Goal: Task Accomplishment & Management: Use online tool/utility

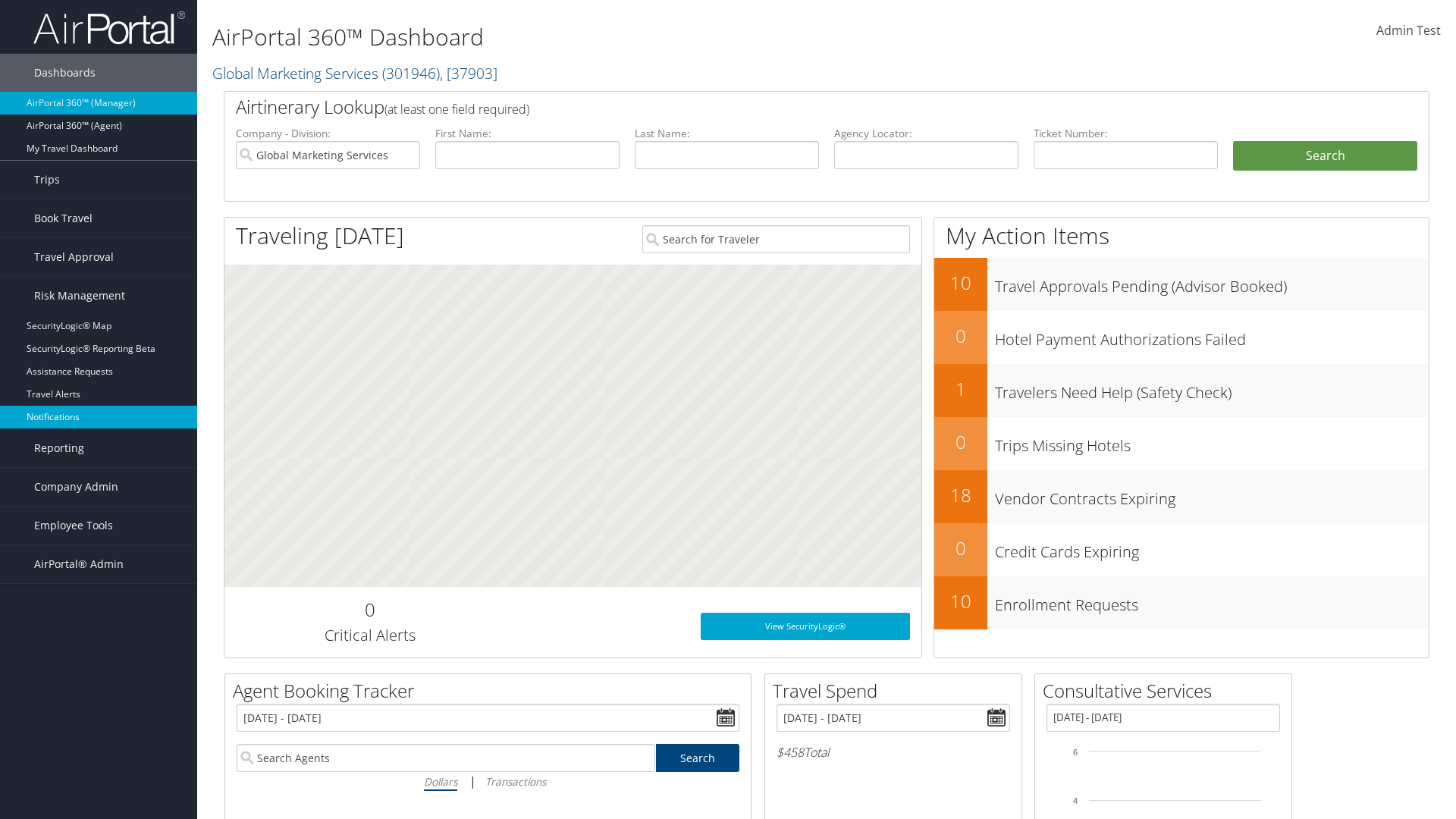
click at [98, 417] on link "Notifications" at bounding box center [98, 418] width 197 height 23
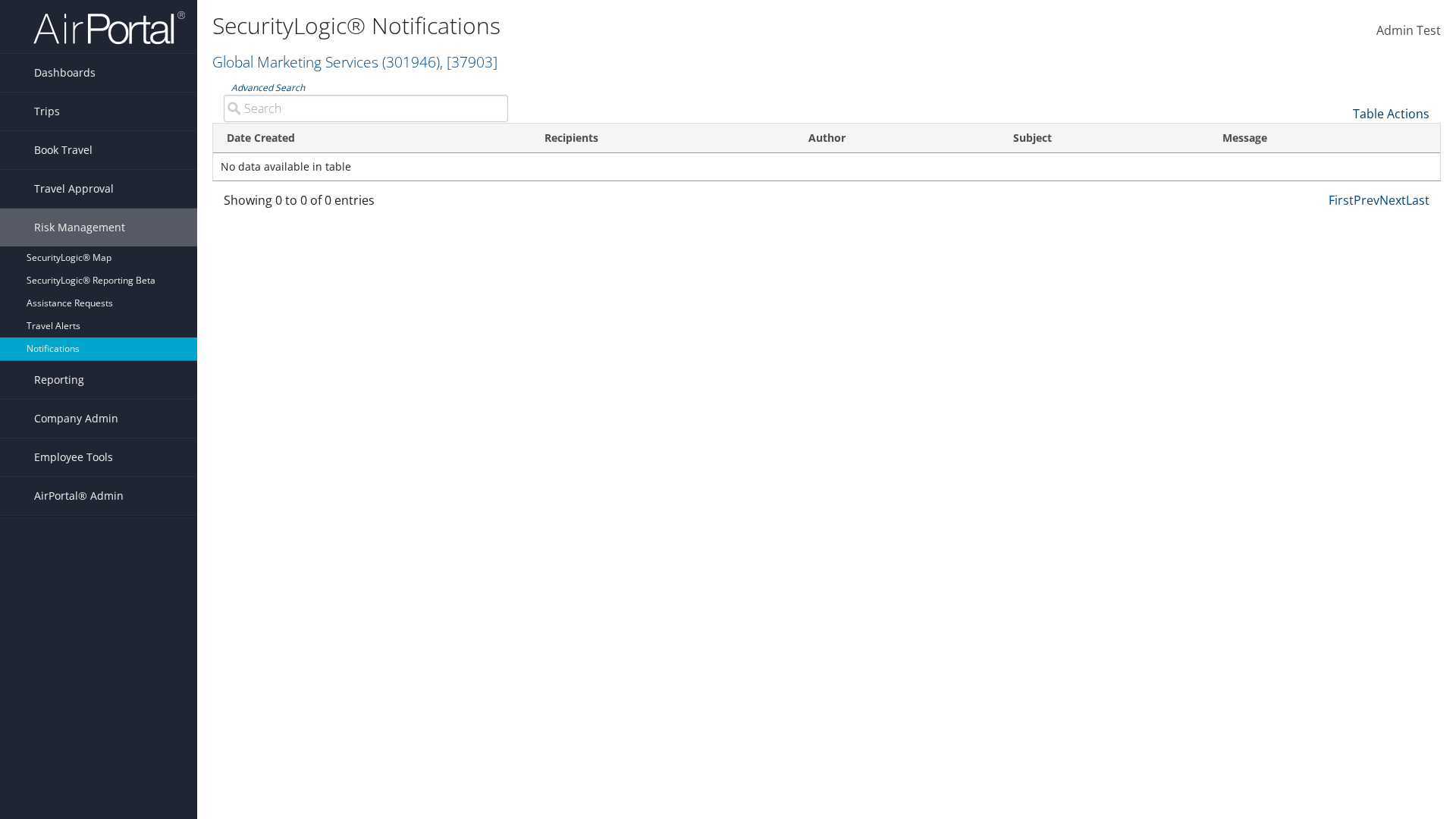
click at [1390, 113] on link "Table Actions" at bounding box center [1390, 113] width 76 height 16
click at [1339, 137] on link "Download Report" at bounding box center [1339, 137] width 200 height 26
click at [1390, 113] on link "Table Actions" at bounding box center [1390, 113] width 76 height 16
click at [1339, 162] on link "Column Visibility" at bounding box center [1339, 163] width 200 height 26
click at [1339, 138] on link "Date Created" at bounding box center [1339, 139] width 200 height 26
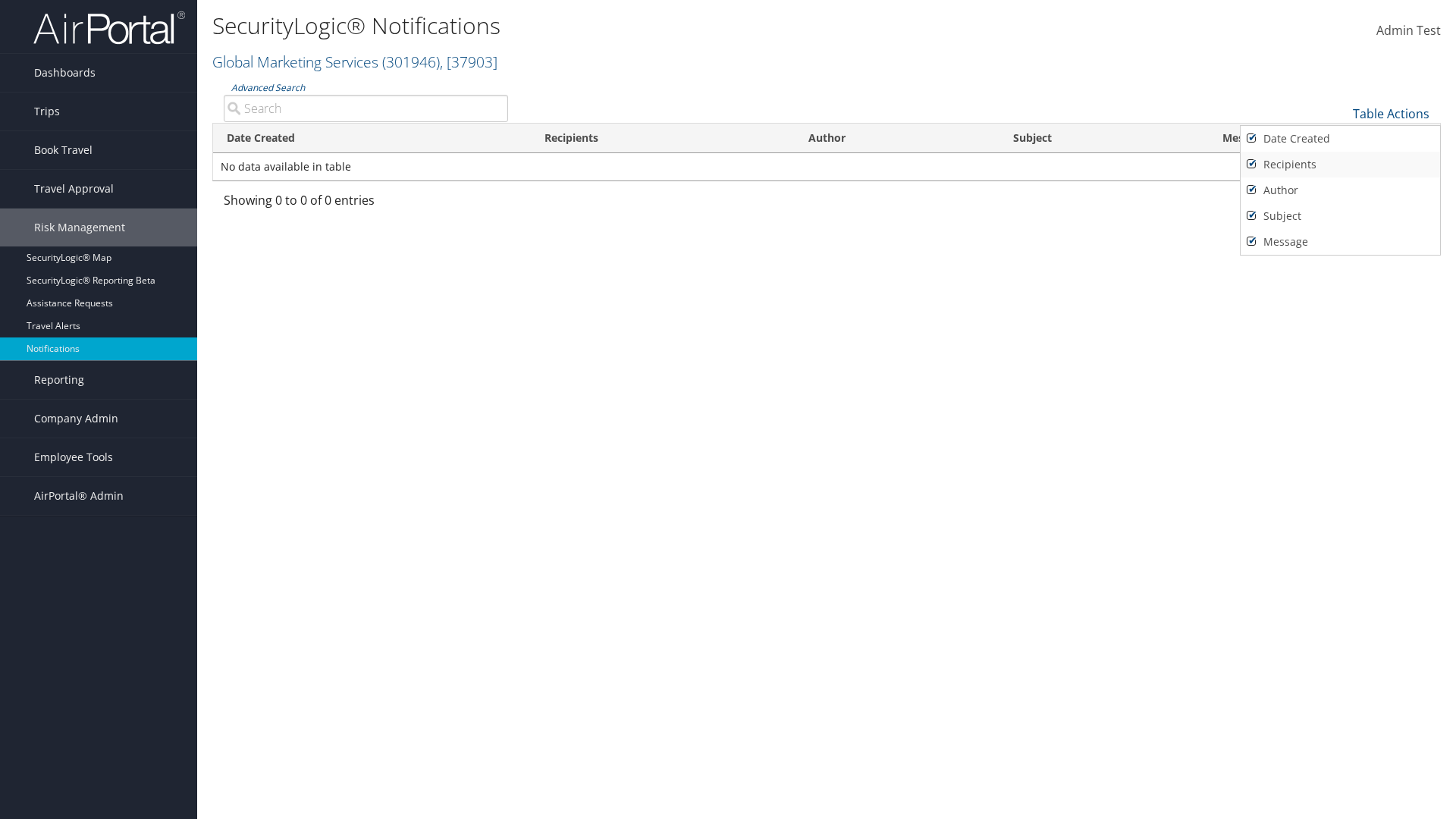
click at [1339, 164] on link "Recipients" at bounding box center [1339, 164] width 200 height 26
click at [1339, 190] on link "Author" at bounding box center [1339, 190] width 200 height 26
click at [1339, 215] on link "Subject" at bounding box center [1339, 216] width 200 height 26
click at [1339, 241] on link "Message" at bounding box center [1339, 241] width 200 height 26
click at [728, 410] on div at bounding box center [728, 409] width 1456 height 819
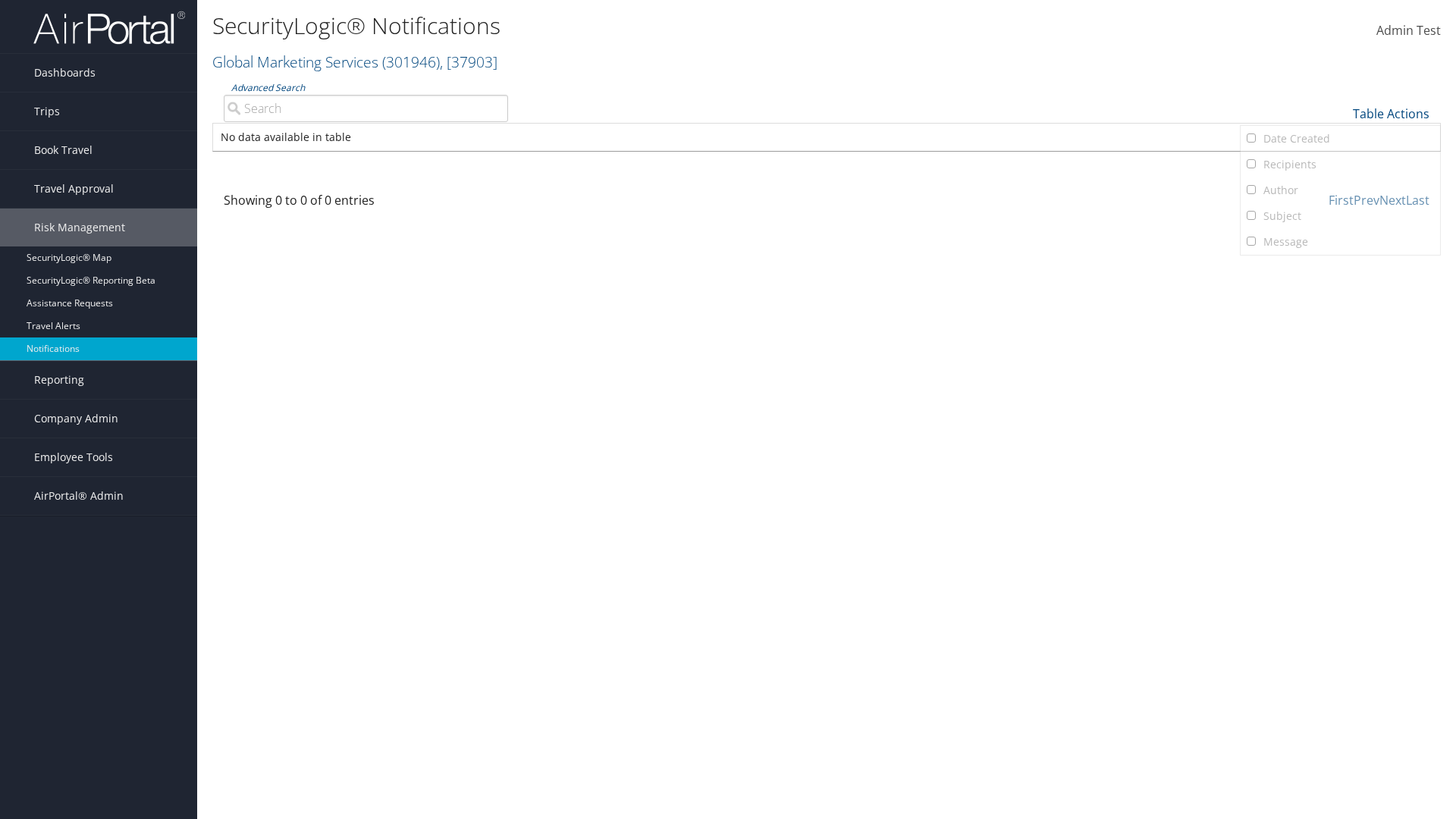
scroll to position [18, 0]
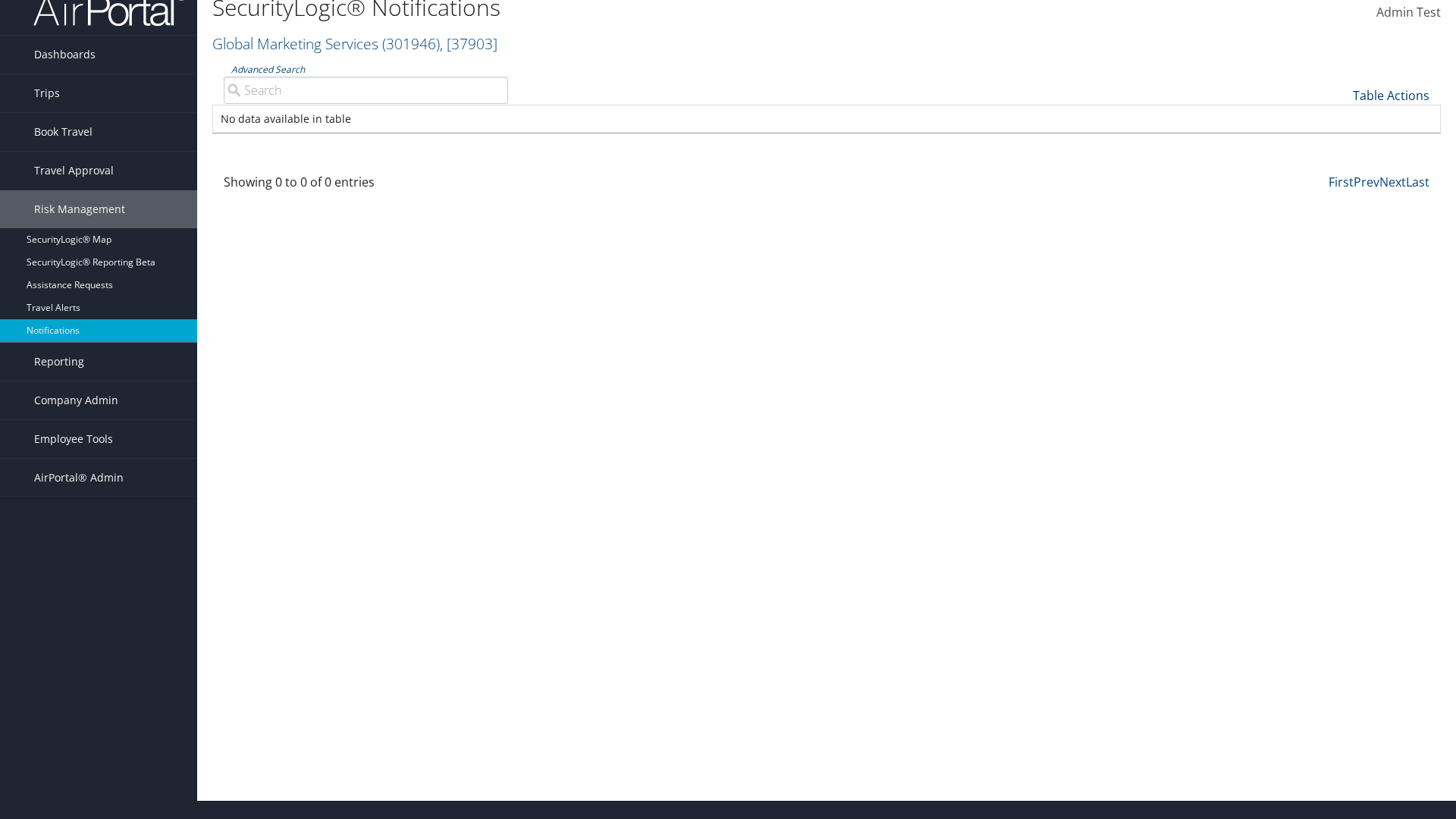
click at [1390, 95] on link "Table Actions" at bounding box center [1390, 95] width 76 height 16
click at [1339, 144] on link "Column Visibility" at bounding box center [1339, 145] width 200 height 26
click at [1339, 120] on link "Date Created" at bounding box center [1339, 121] width 200 height 26
click at [1339, 146] on link "Recipients" at bounding box center [1339, 146] width 200 height 26
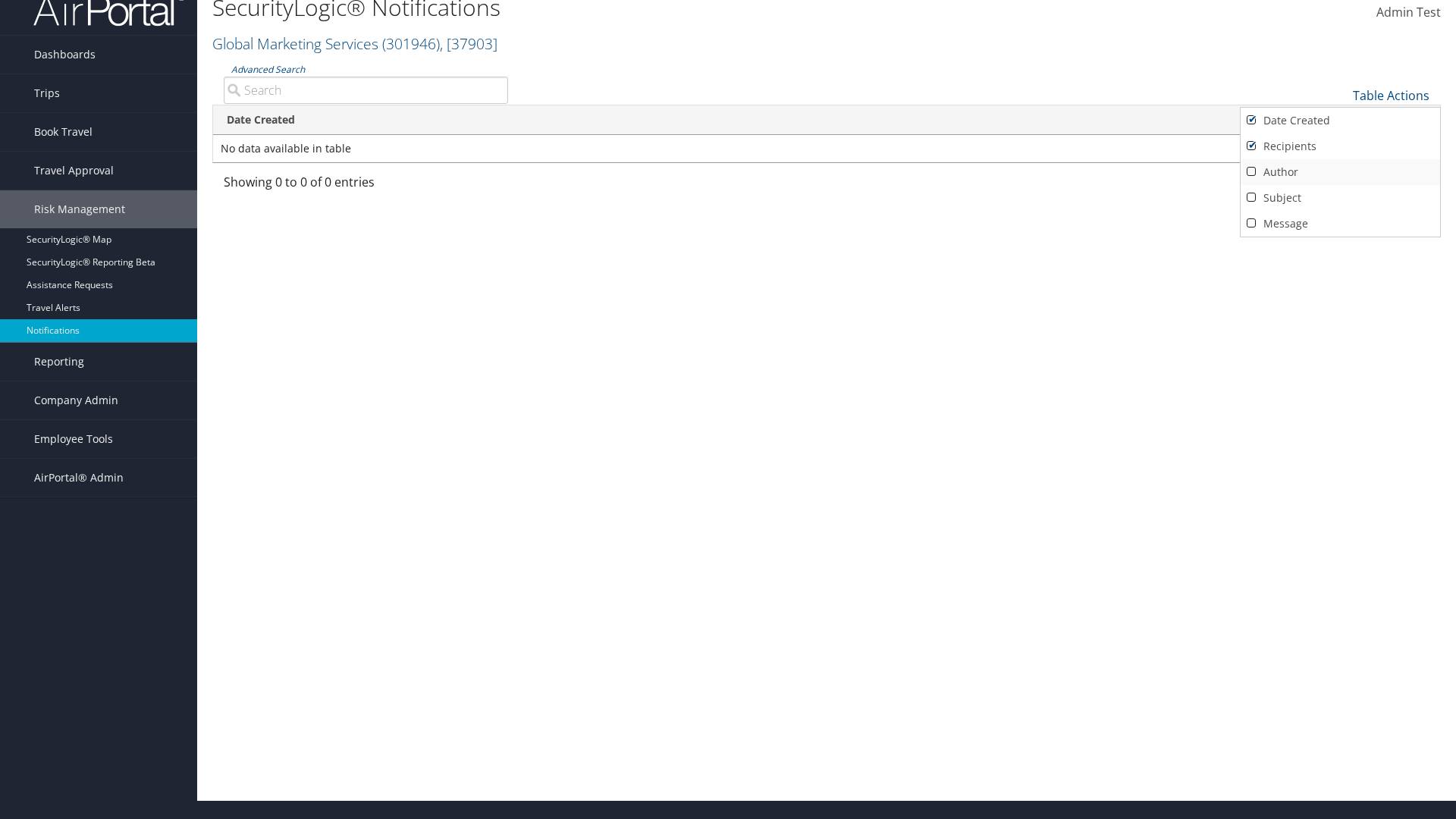
click at [1339, 172] on link "Author" at bounding box center [1339, 172] width 200 height 26
click at [1339, 197] on link "Subject" at bounding box center [1339, 198] width 200 height 26
click at [1339, 223] on link "Message" at bounding box center [1339, 224] width 200 height 26
click at [728, 410] on div at bounding box center [728, 409] width 1456 height 819
click at [1390, 95] on link "Table Actions" at bounding box center [1390, 95] width 76 height 16
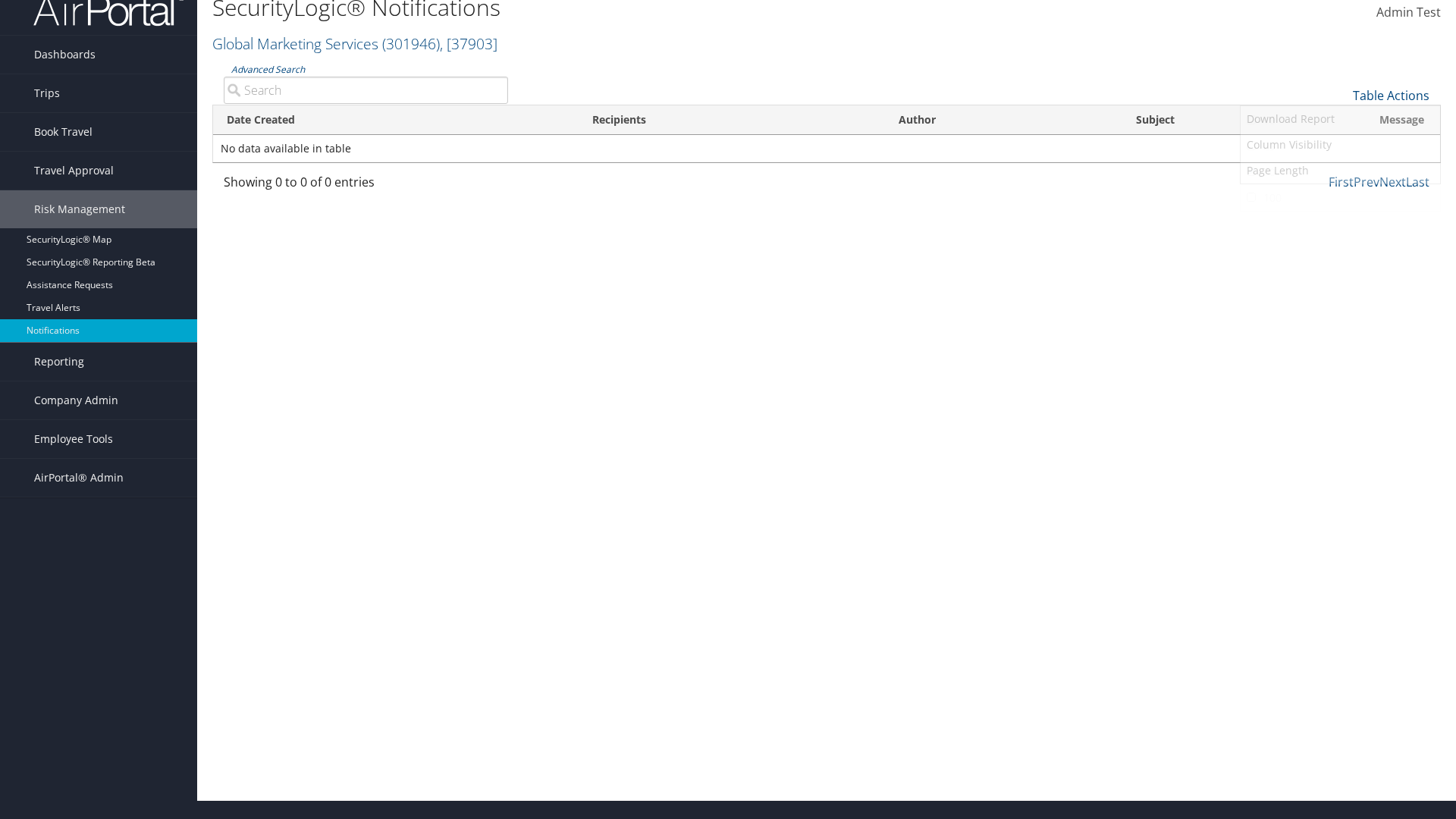
click at [1339, 146] on link "25" at bounding box center [1339, 146] width 200 height 26
